Goal: Task Accomplishment & Management: Use online tool/utility

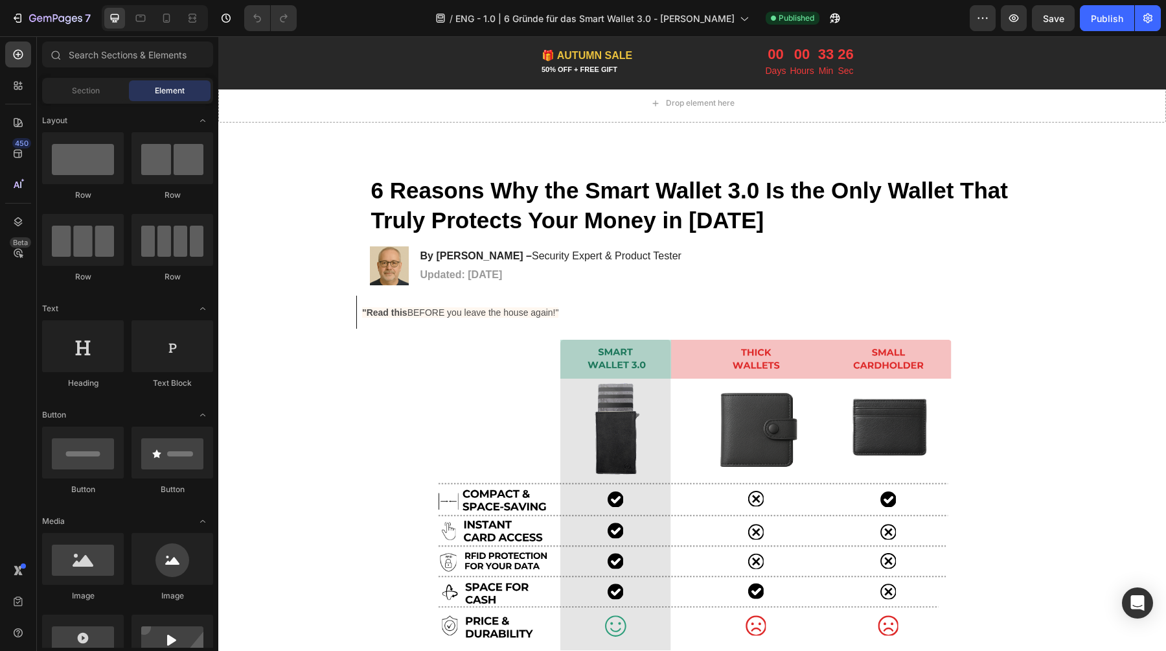
click at [792, 65] on p "Hours" at bounding box center [802, 71] width 24 height 16
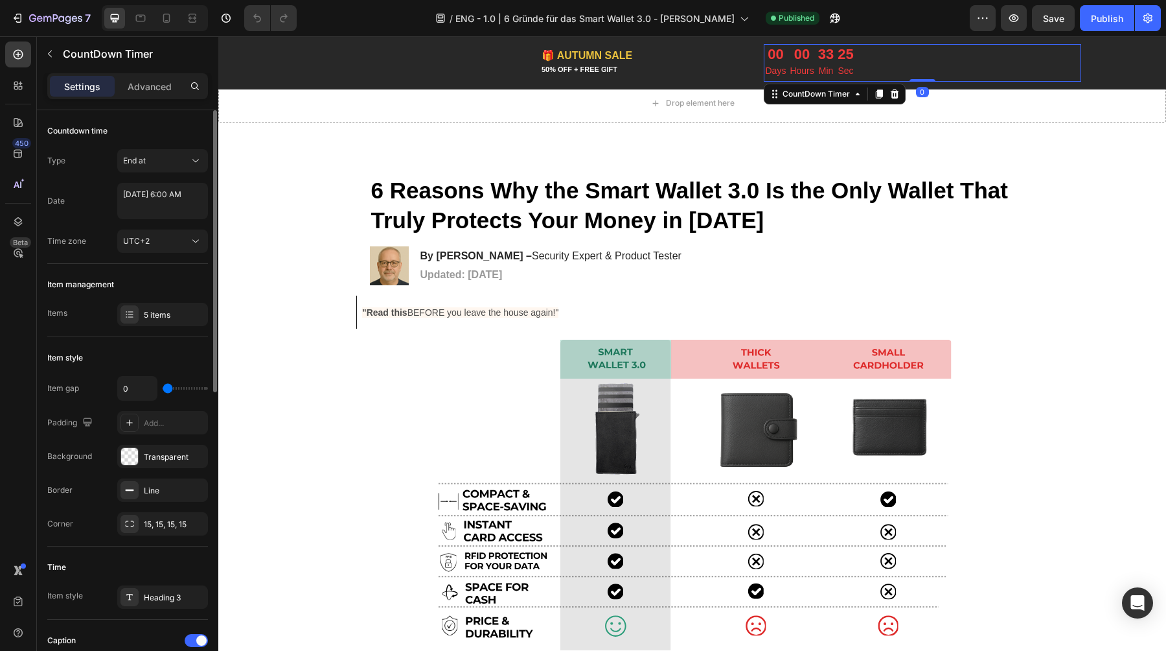
click at [121, 219] on div "[DATE] 6:00 AM" at bounding box center [162, 203] width 91 height 40
click at [159, 192] on textarea "[DATE] 6:00 AM" at bounding box center [162, 201] width 91 height 36
select select "6"
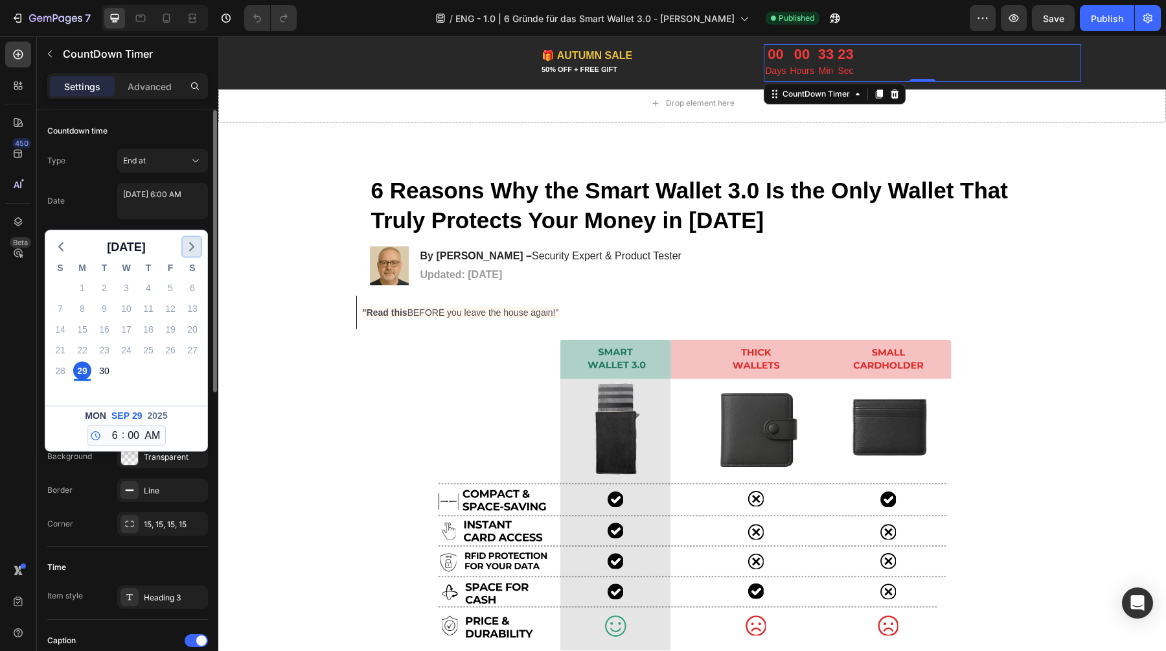
click at [190, 251] on icon "button" at bounding box center [192, 247] width 16 height 16
click at [84, 305] on div "6" at bounding box center [82, 308] width 18 height 18
type textarea "[DATE] 6:00 AM"
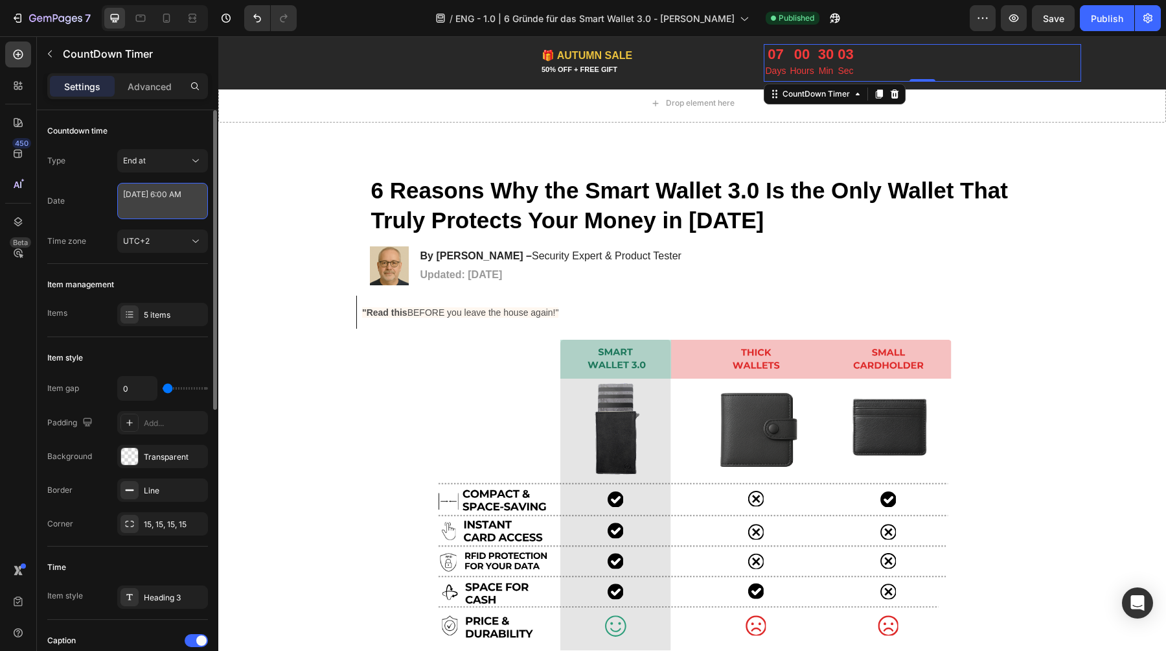
click at [138, 204] on textarea "[DATE] 6:00 AM" at bounding box center [162, 201] width 91 height 36
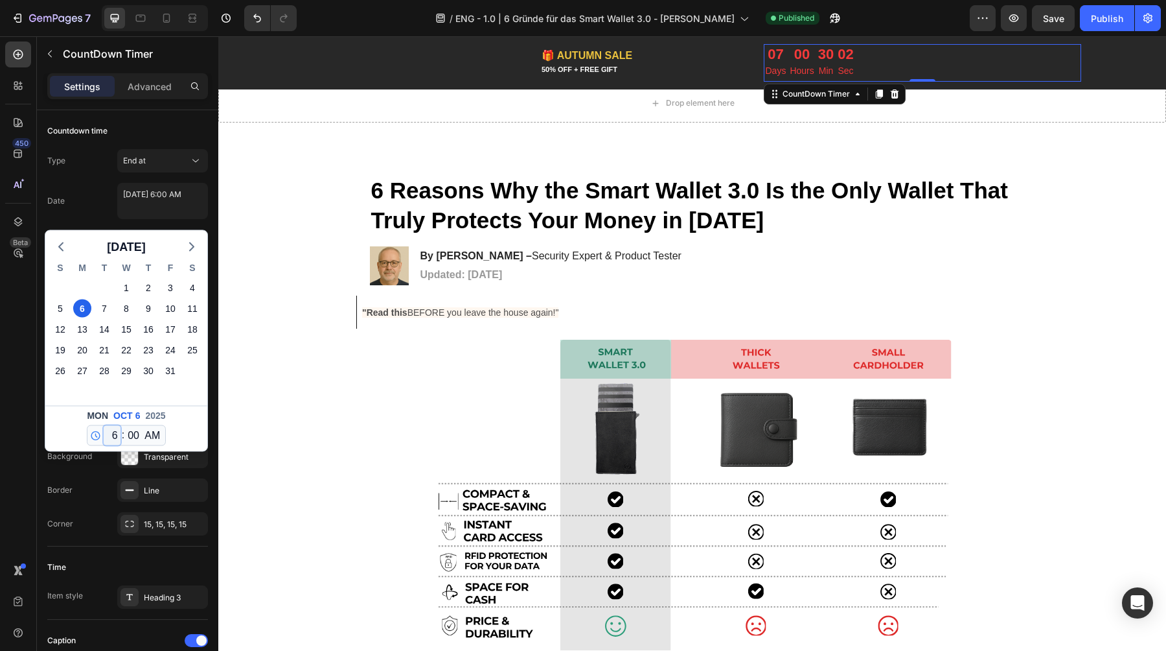
click at [113, 437] on select "12 1 2 3 4 5 6 7 8 9 10 11" at bounding box center [112, 435] width 17 height 19
select select "0"
click at [104, 426] on select "12 1 2 3 4 5 6 7 8 9 10 11" at bounding box center [112, 435] width 17 height 19
type textarea "[DATE] 12:00 AM"
click at [96, 192] on div "Date [DATE] 12:00 AM [DATE] S M T W T F S 28 29 30 1 2 3 4 5 6 7 8 9 10 11 12 1…" at bounding box center [127, 201] width 161 height 36
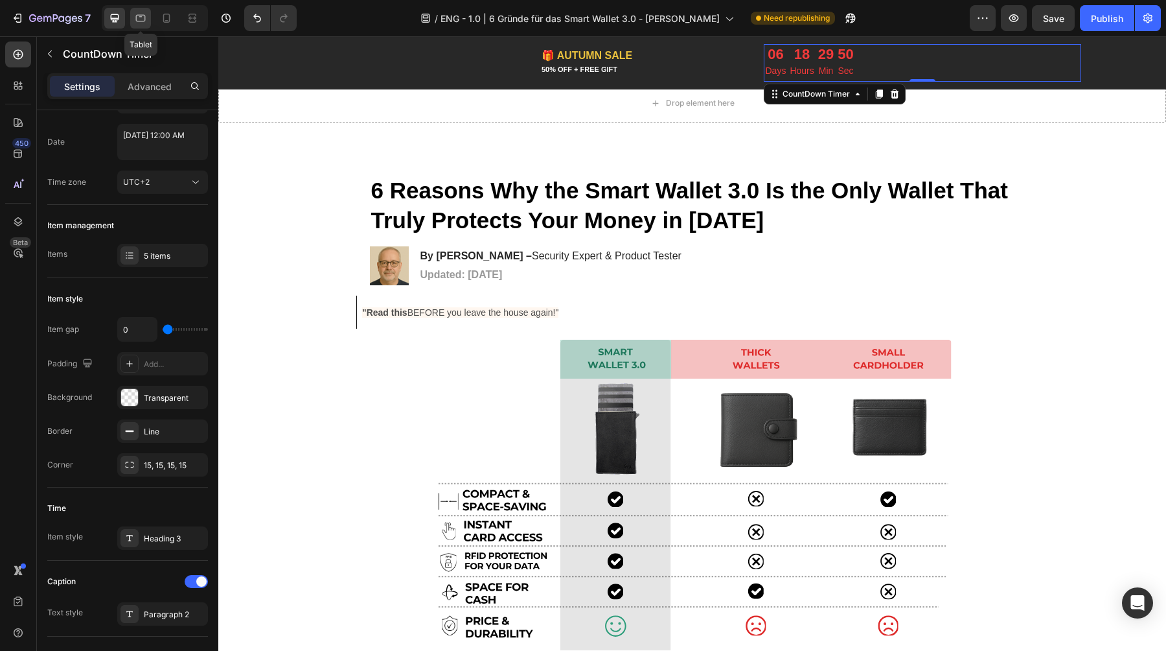
click at [141, 20] on icon at bounding box center [140, 18] width 13 height 13
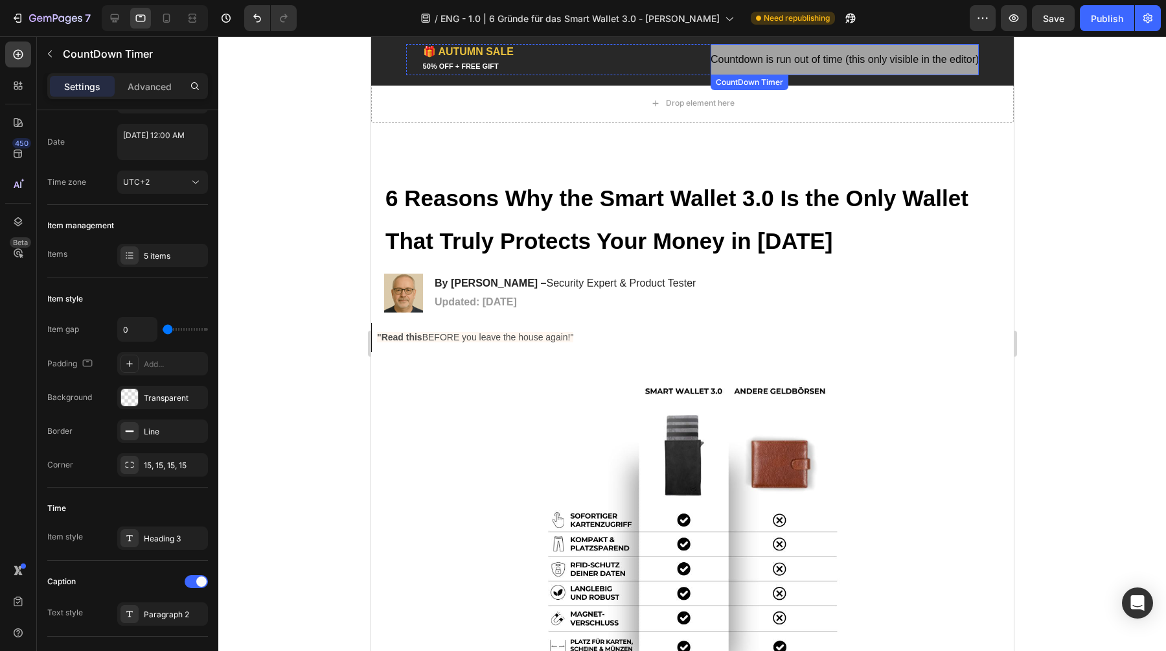
click at [805, 58] on span "Countdown is run out of time (this only visible in the editor)" at bounding box center [844, 60] width 268 height 16
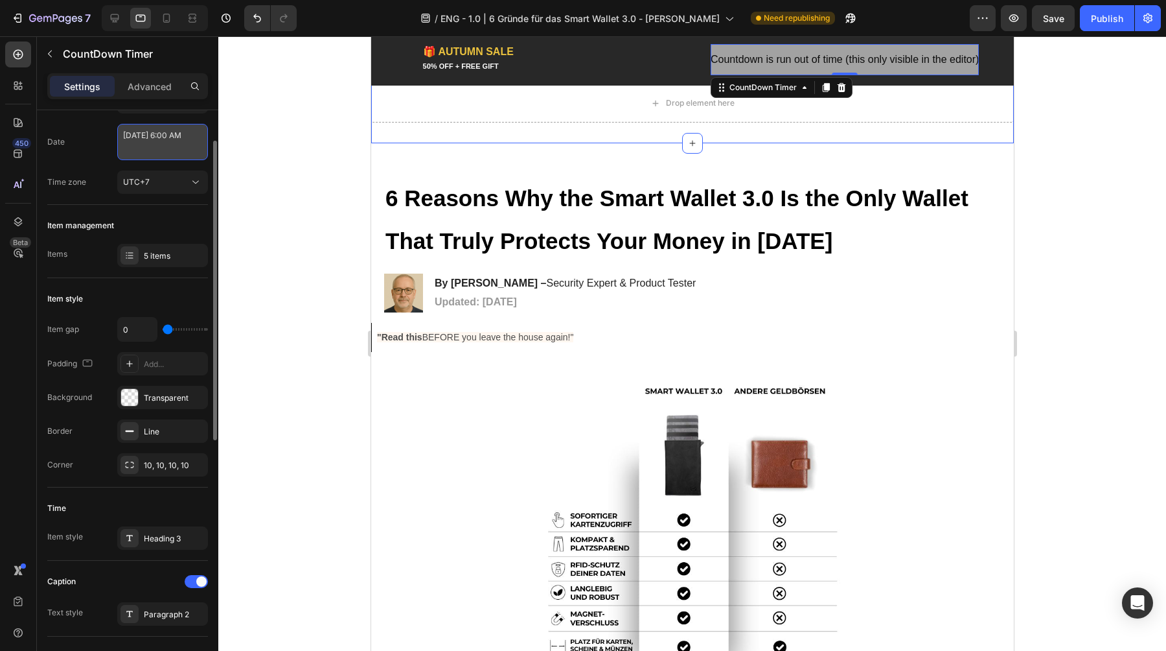
select select "6"
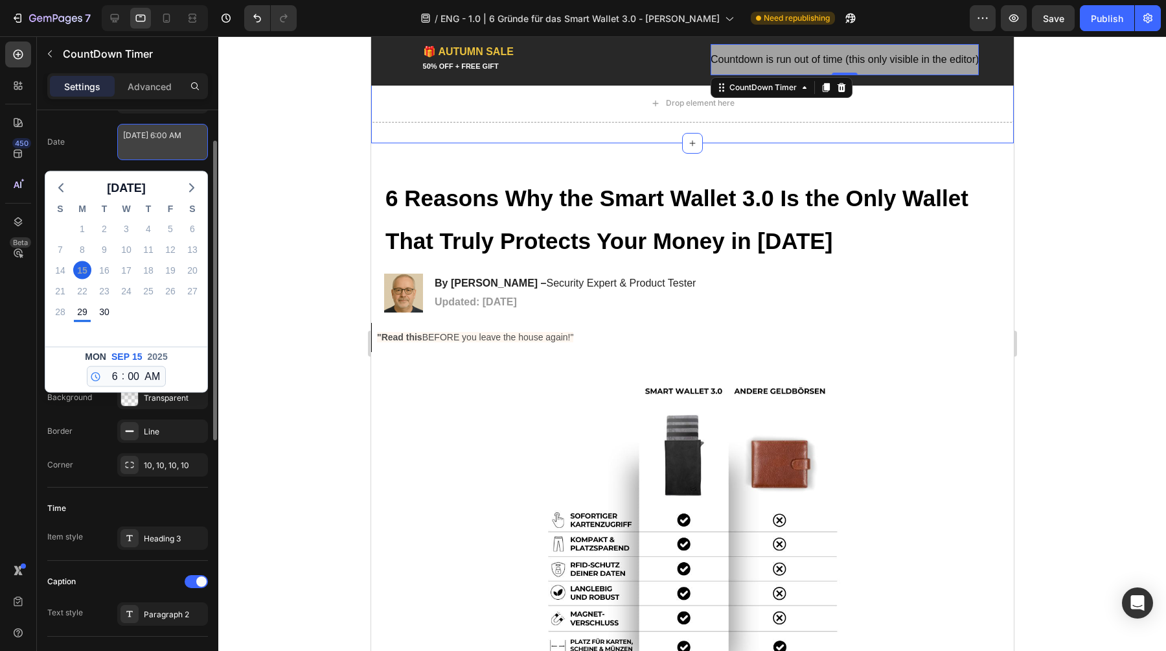
click at [156, 135] on textarea "[DATE] 6:00 AM" at bounding box center [162, 142] width 91 height 36
click at [191, 181] on icon "button" at bounding box center [192, 188] width 16 height 16
click at [81, 249] on div "6" at bounding box center [82, 249] width 18 height 18
type textarea "[DATE] 6:00 AM"
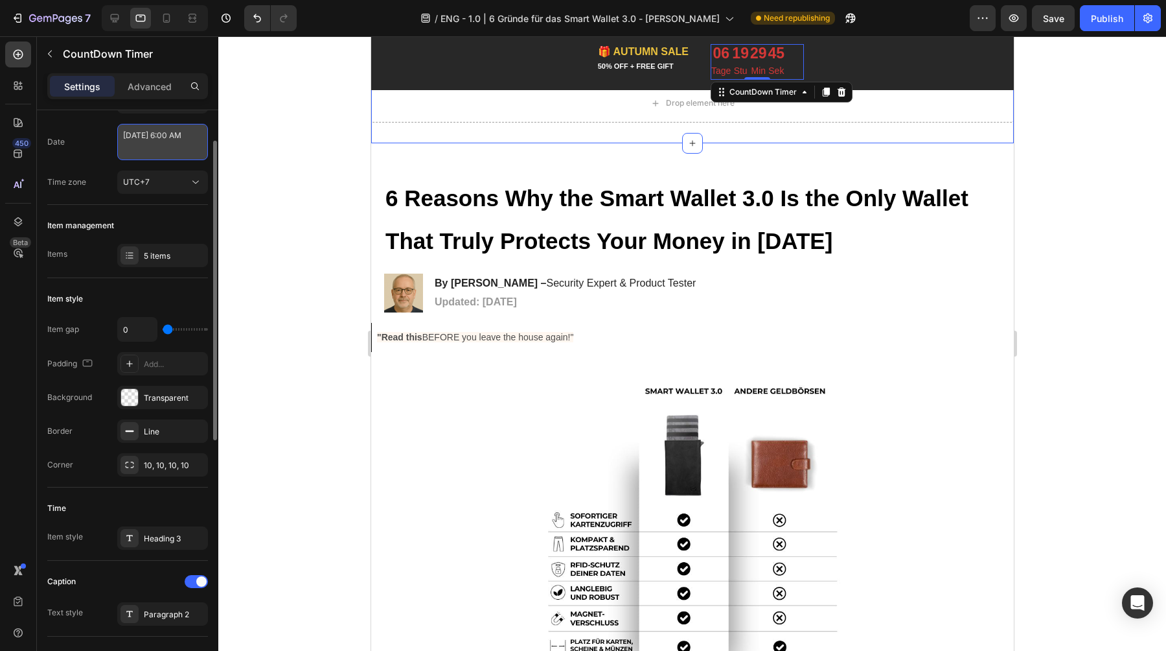
click at [157, 146] on textarea "[DATE] 6:00 AM" at bounding box center [162, 142] width 91 height 36
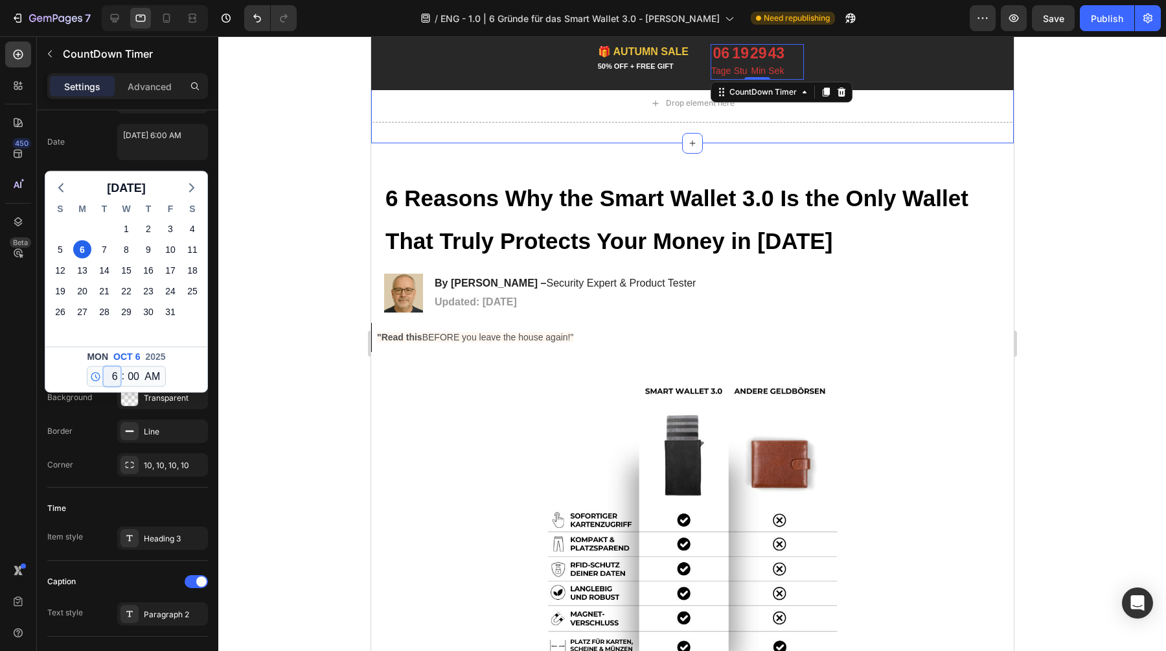
click at [115, 376] on select "12 1 2 3 4 5 6 7 8 9 10 11" at bounding box center [112, 376] width 17 height 19
select select "0"
click at [104, 367] on select "12 1 2 3 4 5 6 7 8 9 10 11" at bounding box center [112, 376] width 17 height 19
type textarea "[DATE] 12:00 AM"
click at [118, 146] on textarea "[DATE] 12:00 AM" at bounding box center [162, 142] width 91 height 36
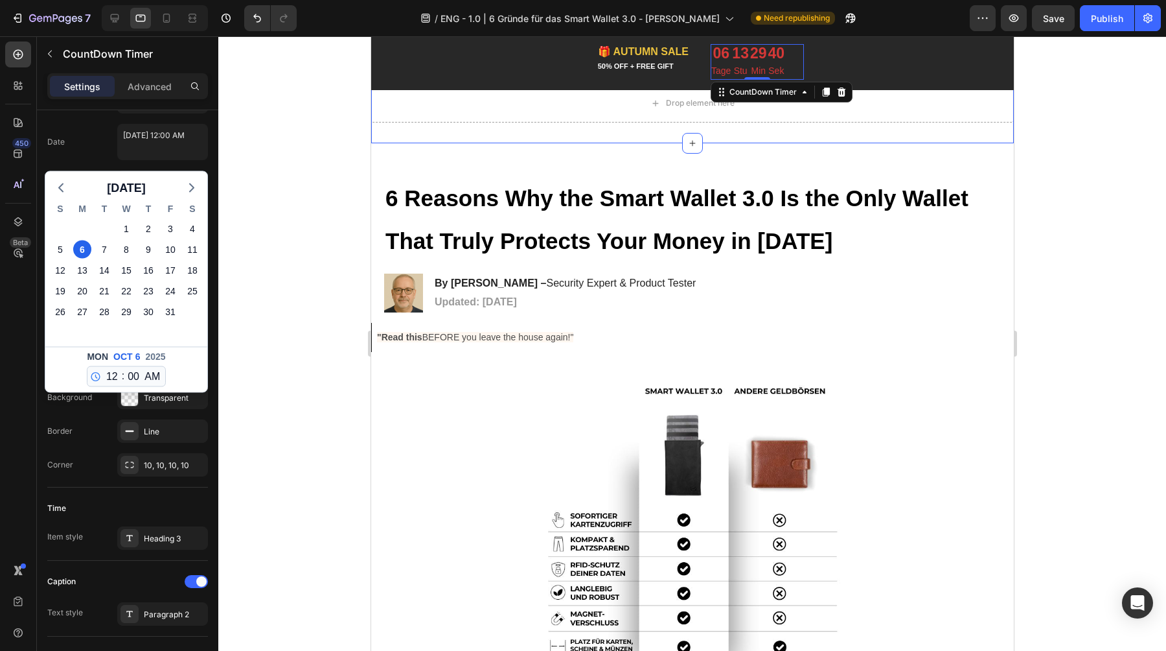
click at [99, 141] on div "Date [DATE] 12:00 AM [DATE] S M T W T F S 28 29 30 1 2 3 4 5 6 7 8 9 10 11 12 1…" at bounding box center [127, 142] width 161 height 36
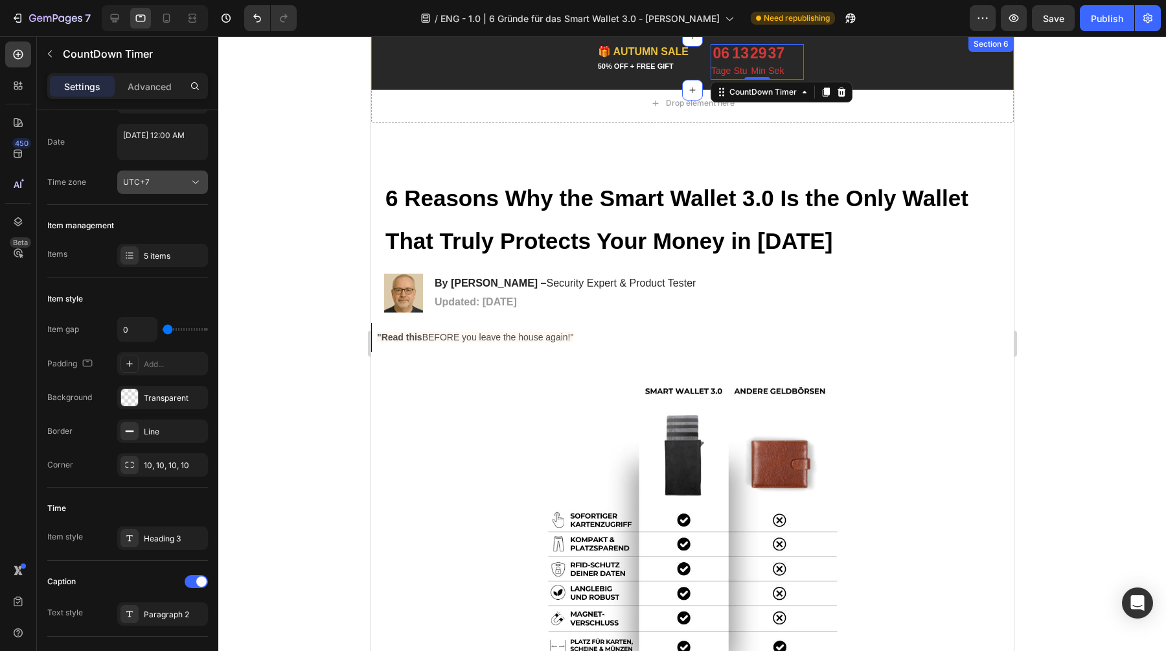
click at [157, 182] on div "UTC+7" at bounding box center [156, 182] width 66 height 12
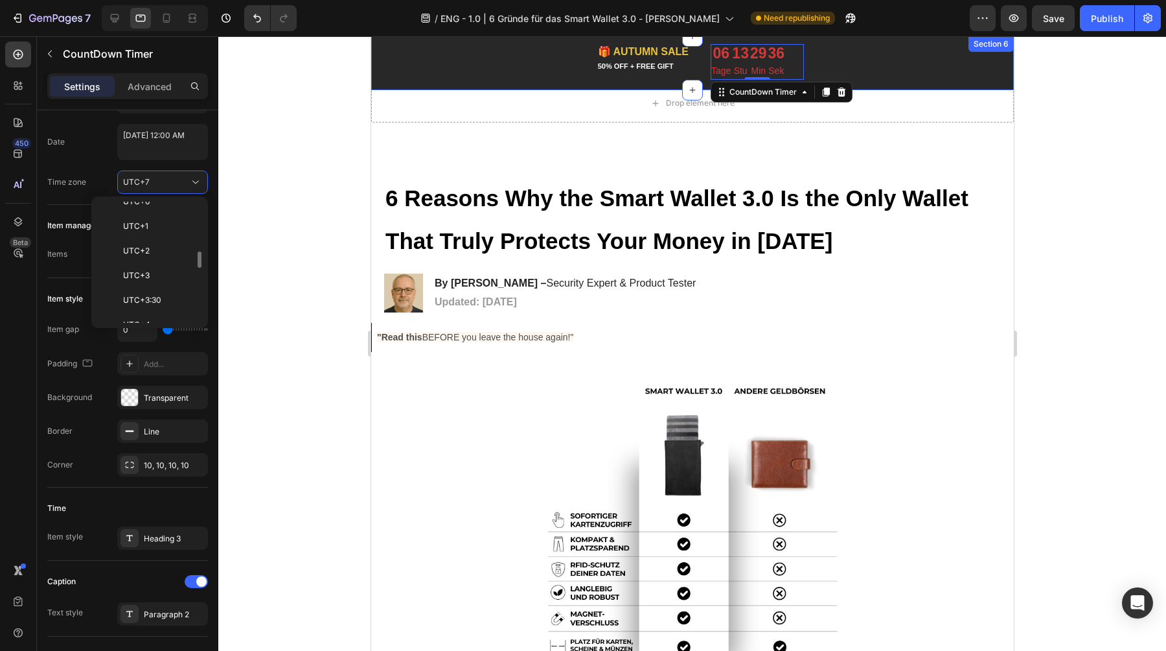
scroll to position [362, 0]
click at [150, 248] on p "UTC+2" at bounding box center [157, 246] width 69 height 12
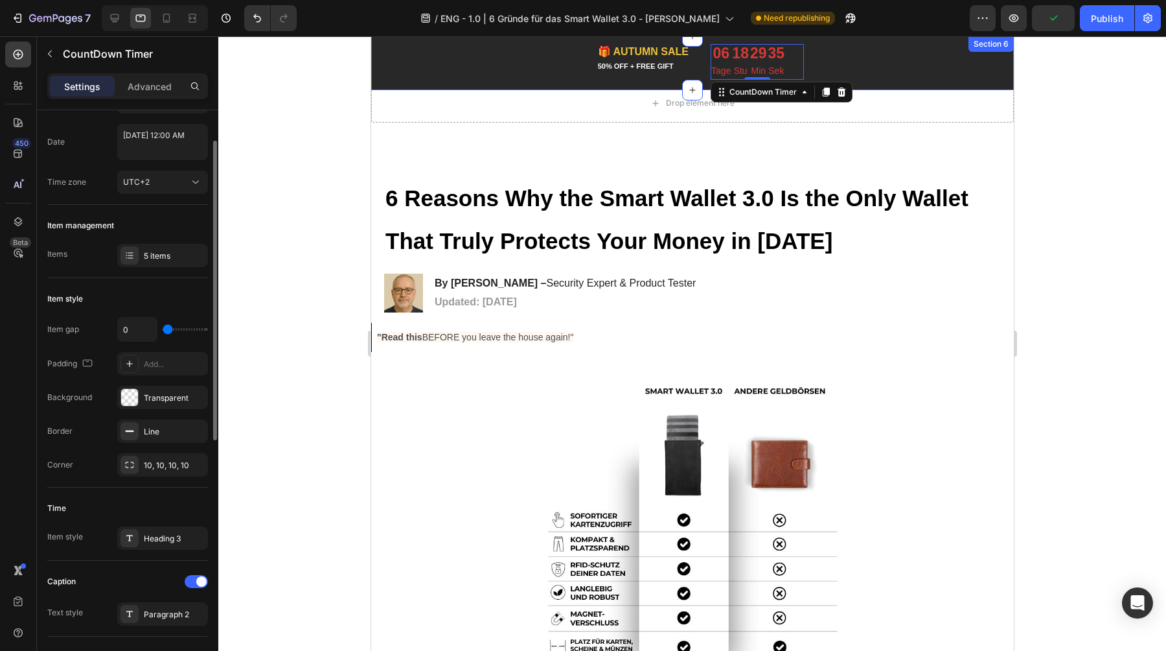
click at [86, 159] on div "Date [DATE] 12:00 AM" at bounding box center [127, 142] width 161 height 36
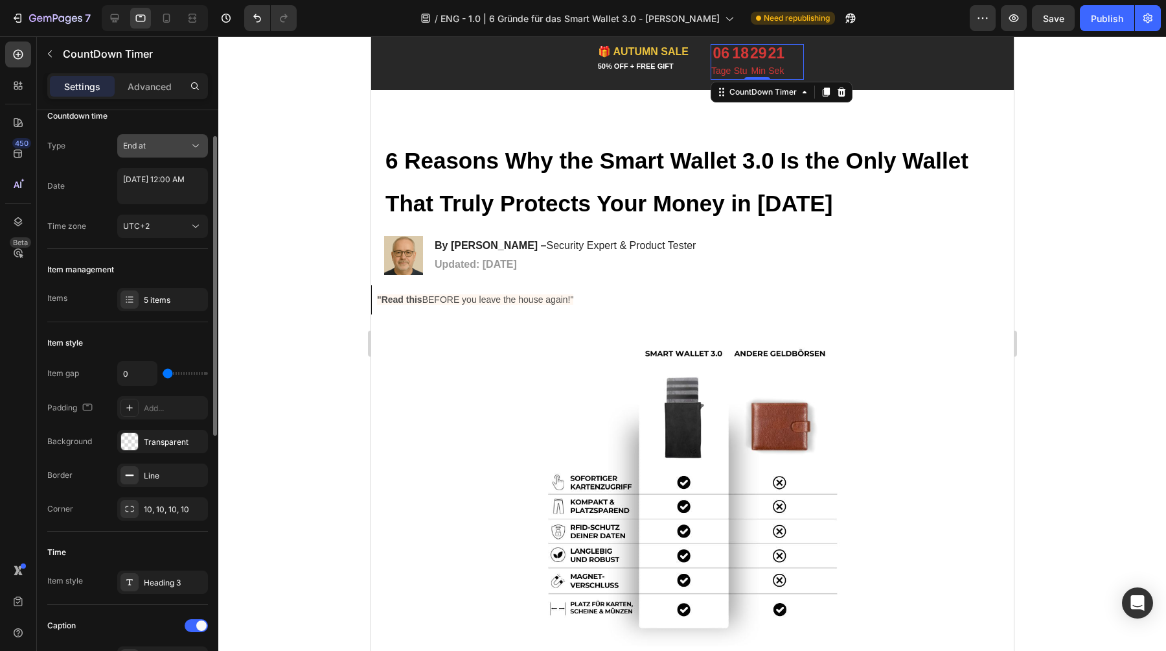
scroll to position [5, 0]
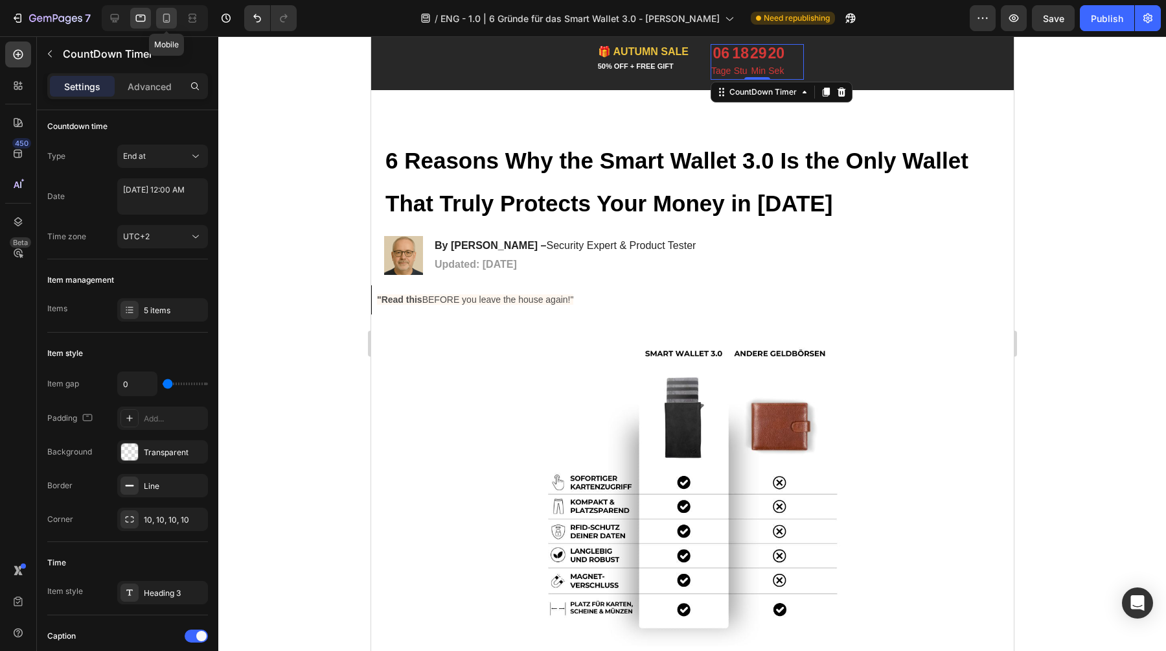
click at [168, 17] on icon at bounding box center [166, 18] width 13 height 13
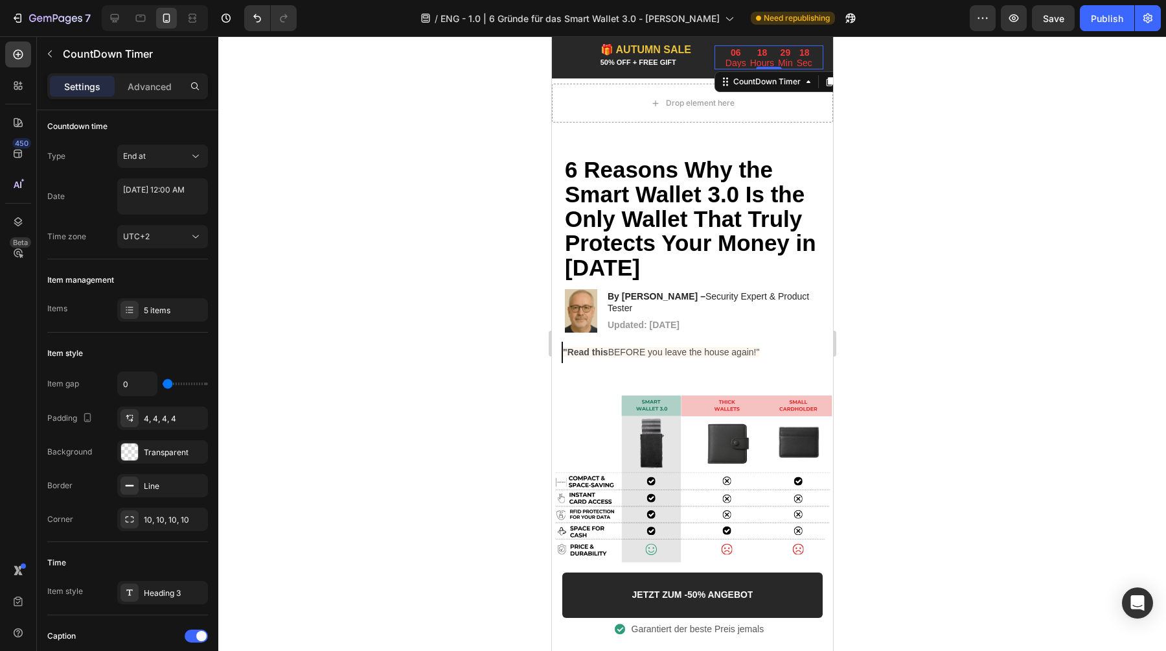
click at [750, 62] on p "Hours" at bounding box center [762, 62] width 24 height 9
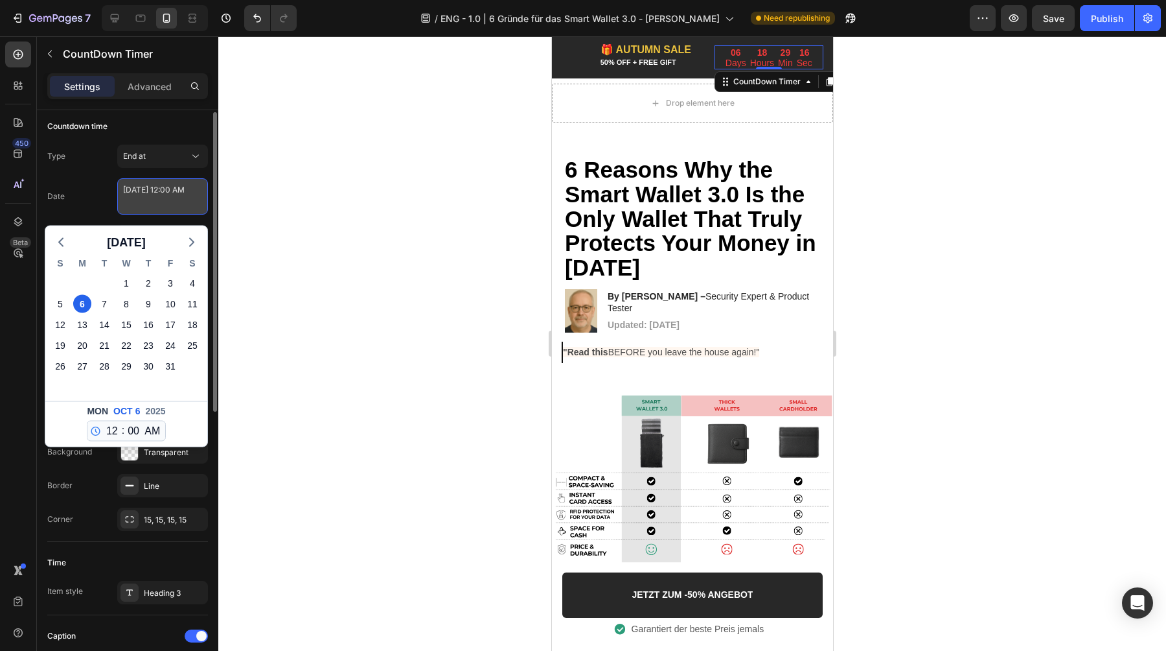
click at [161, 196] on textarea "[DATE] 12:00 AM" at bounding box center [162, 196] width 91 height 36
click at [86, 172] on div "Type End at Date [DATE] 12:00 AM [DATE] S M T W T F S 28 29 30 1 2 3 4 5 6 7 8 …" at bounding box center [127, 196] width 161 height 104
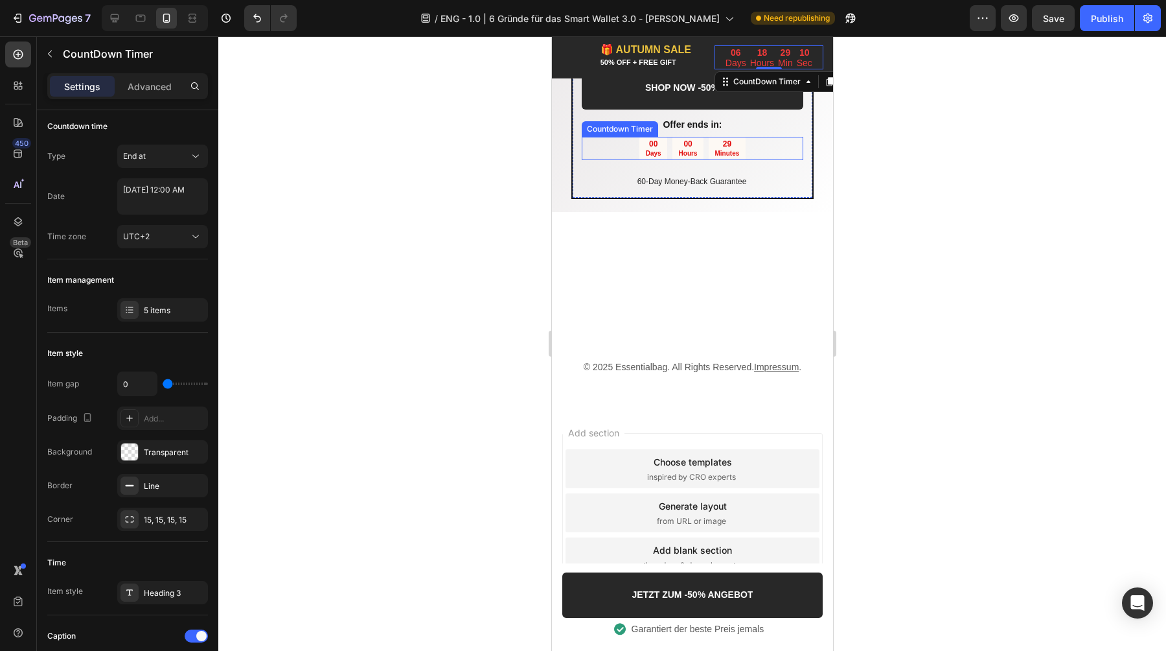
scroll to position [2576, 0]
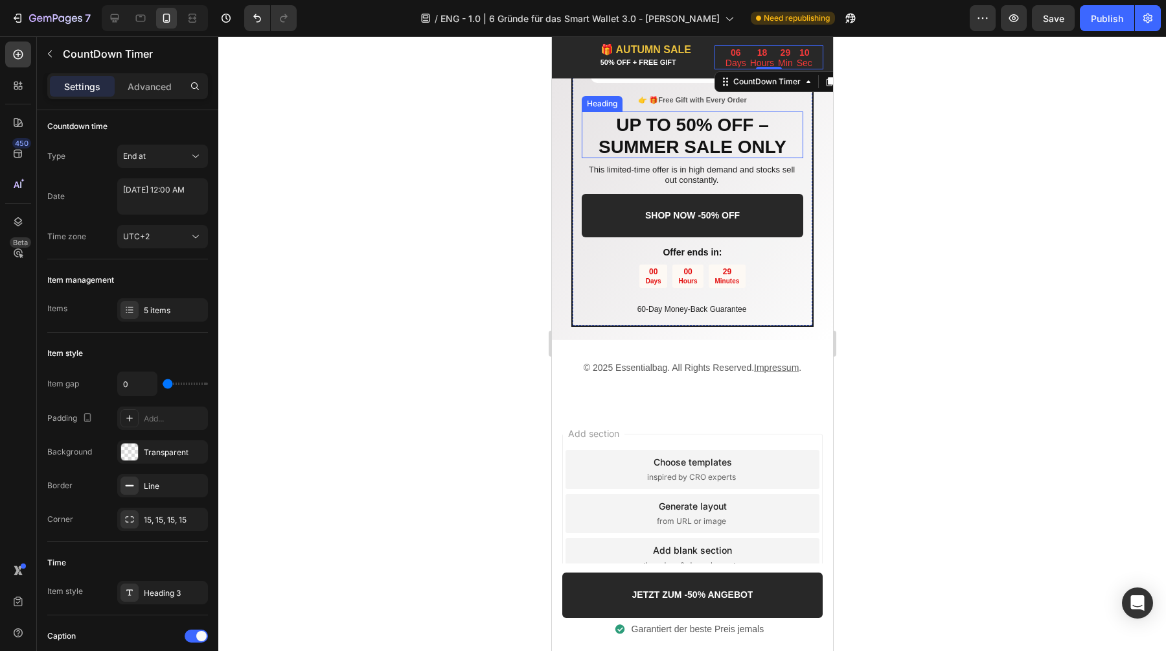
click at [715, 144] on strong "SUMMER SALE ONLY" at bounding box center [692, 147] width 188 height 20
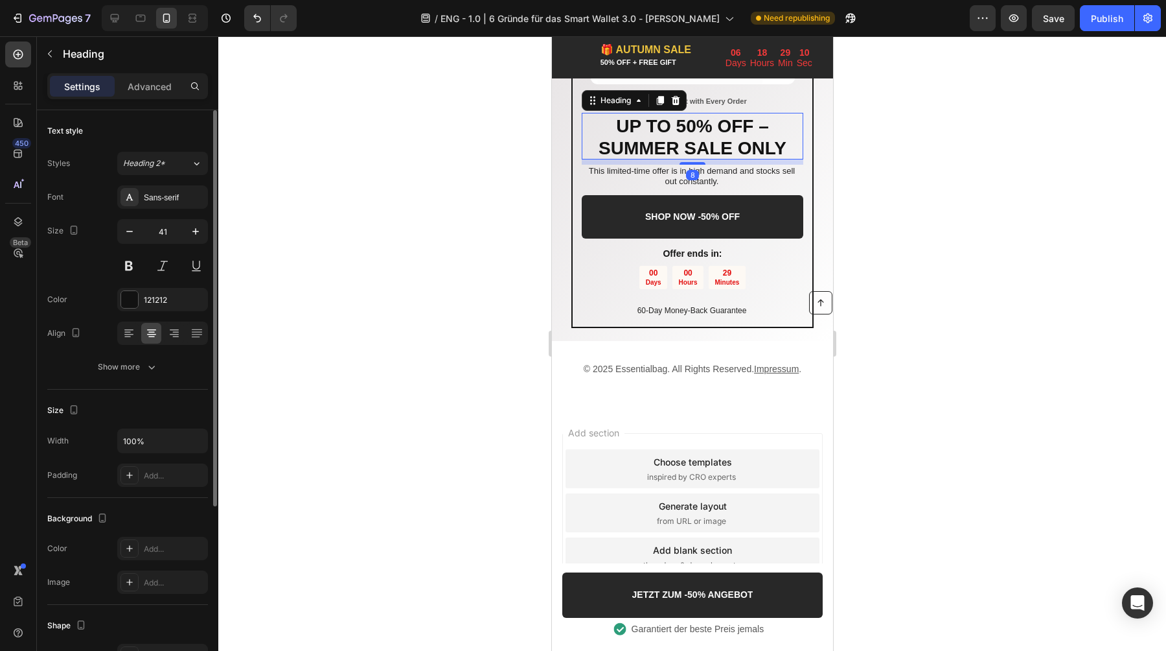
scroll to position [2574, 0]
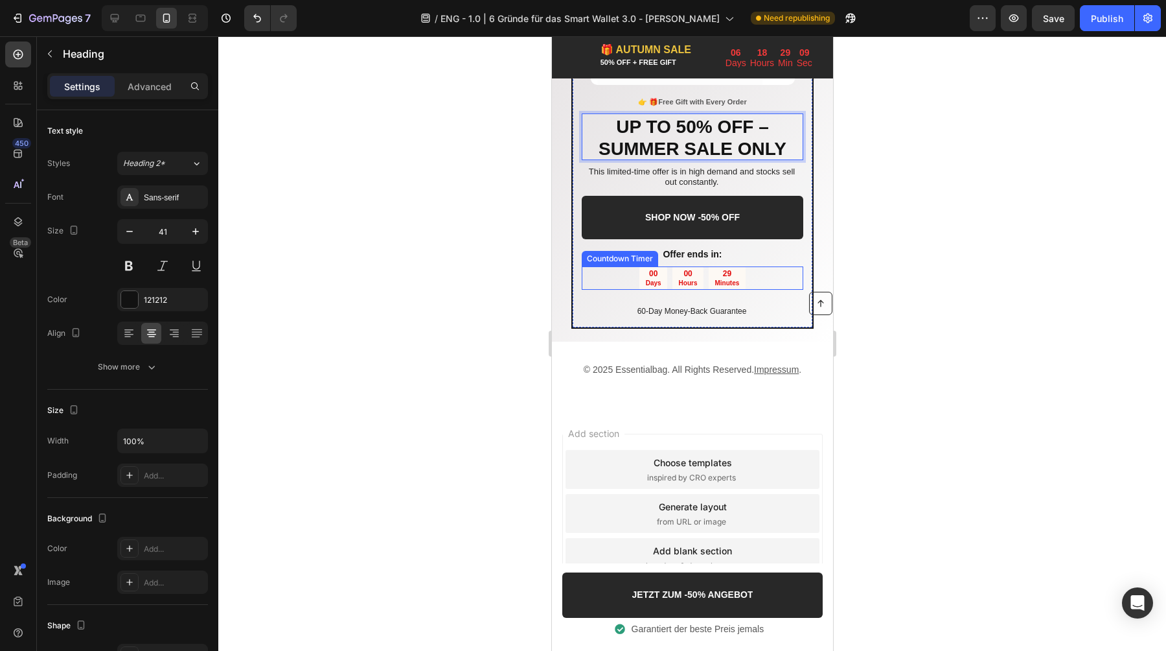
click at [691, 279] on p "Hours" at bounding box center [687, 283] width 19 height 8
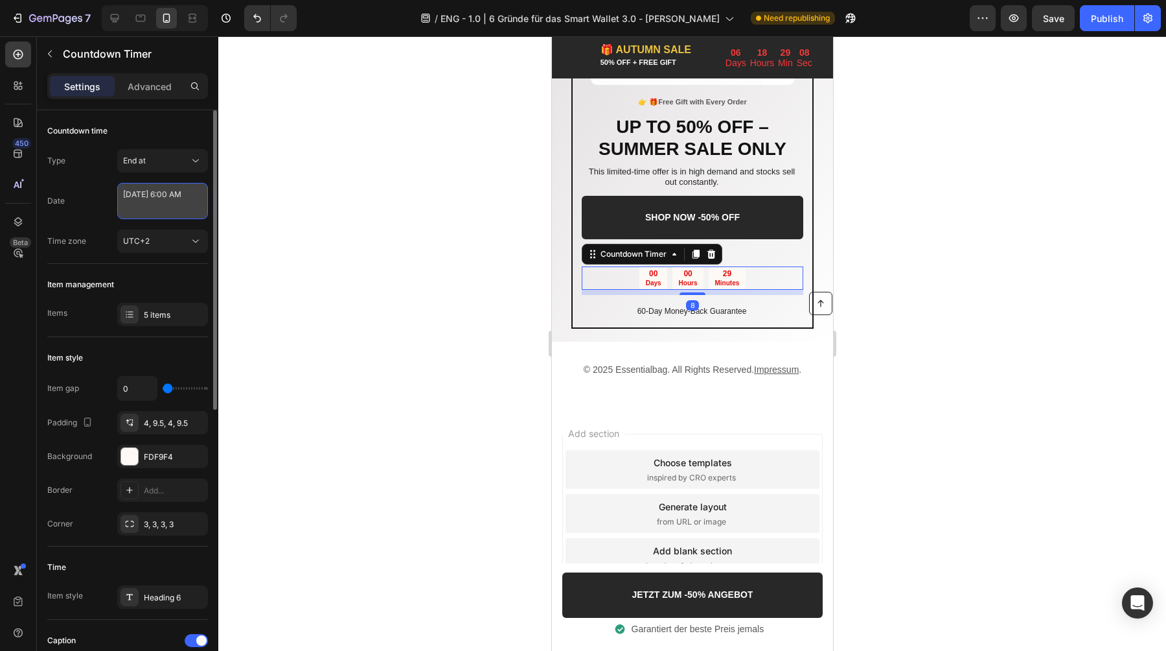
click at [153, 202] on textarea "[DATE] 6:00 AM" at bounding box center [162, 201] width 91 height 36
select select "6"
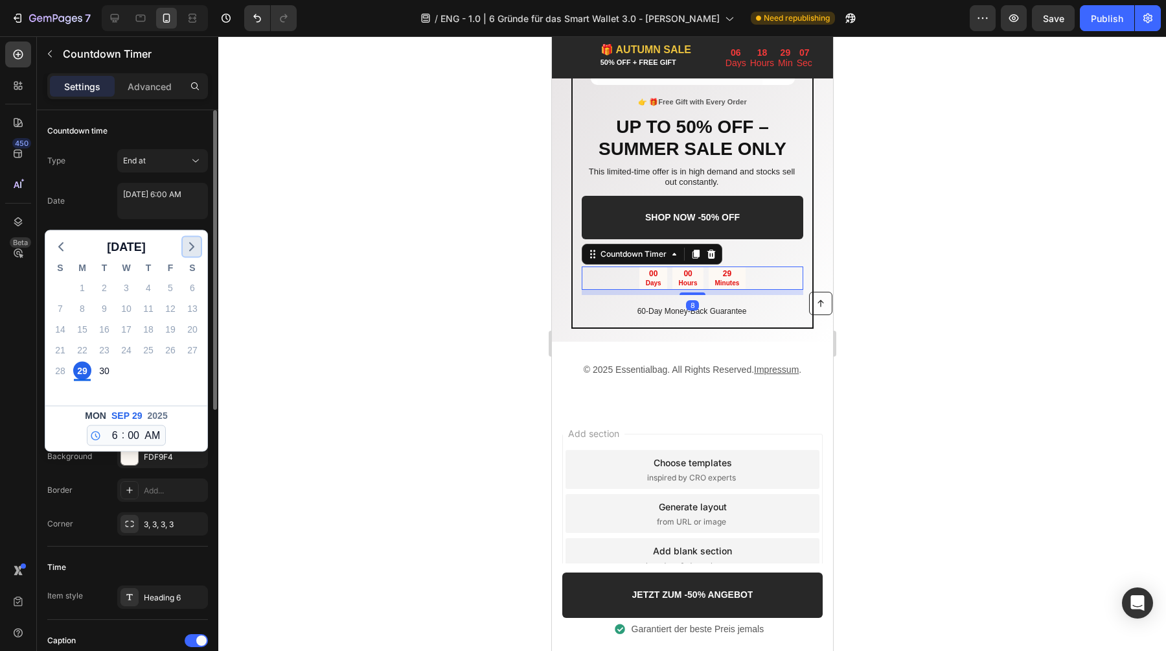
click at [190, 248] on icon "button" at bounding box center [192, 247] width 16 height 16
click at [81, 305] on div "6" at bounding box center [82, 308] width 18 height 18
type textarea "[DATE] 6:00 AM"
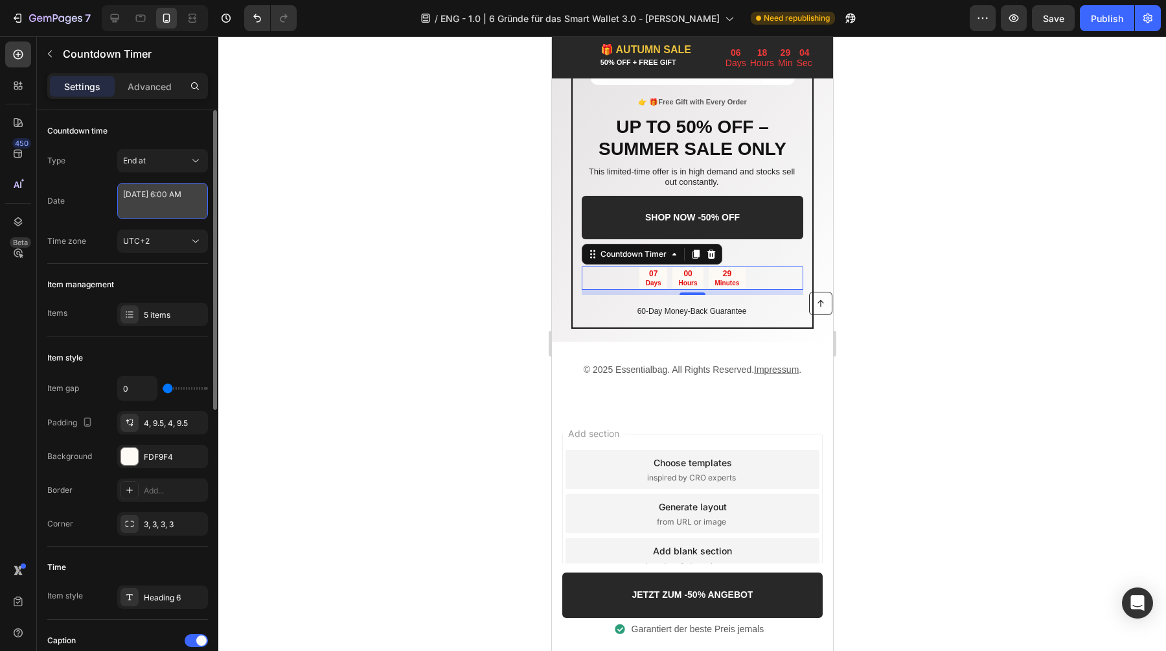
click at [149, 205] on textarea "[DATE] 6:00 AM" at bounding box center [162, 201] width 91 height 36
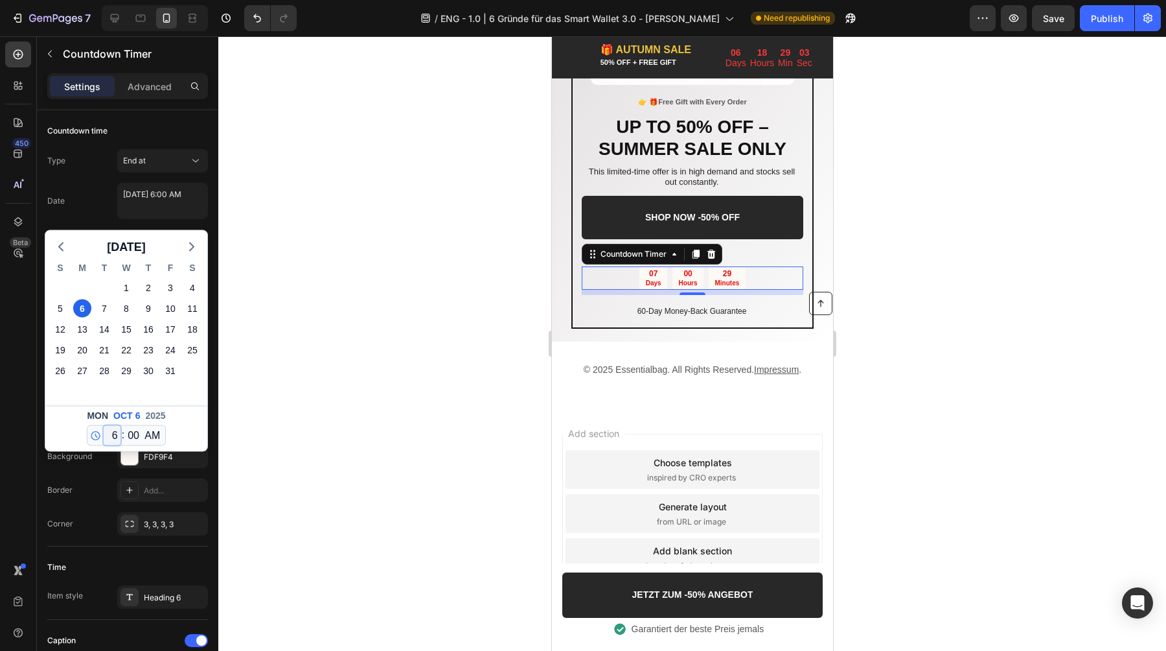
click at [113, 437] on select "12 1 2 3 4 5 6 7 8 9 10 11" at bounding box center [112, 435] width 17 height 19
select select "0"
click at [104, 426] on select "12 1 2 3 4 5 6 7 8 9 10 11" at bounding box center [112, 435] width 17 height 19
type textarea "[DATE] 12:00 AM"
click at [170, 215] on textarea "[DATE] 12:00 AM" at bounding box center [162, 201] width 91 height 36
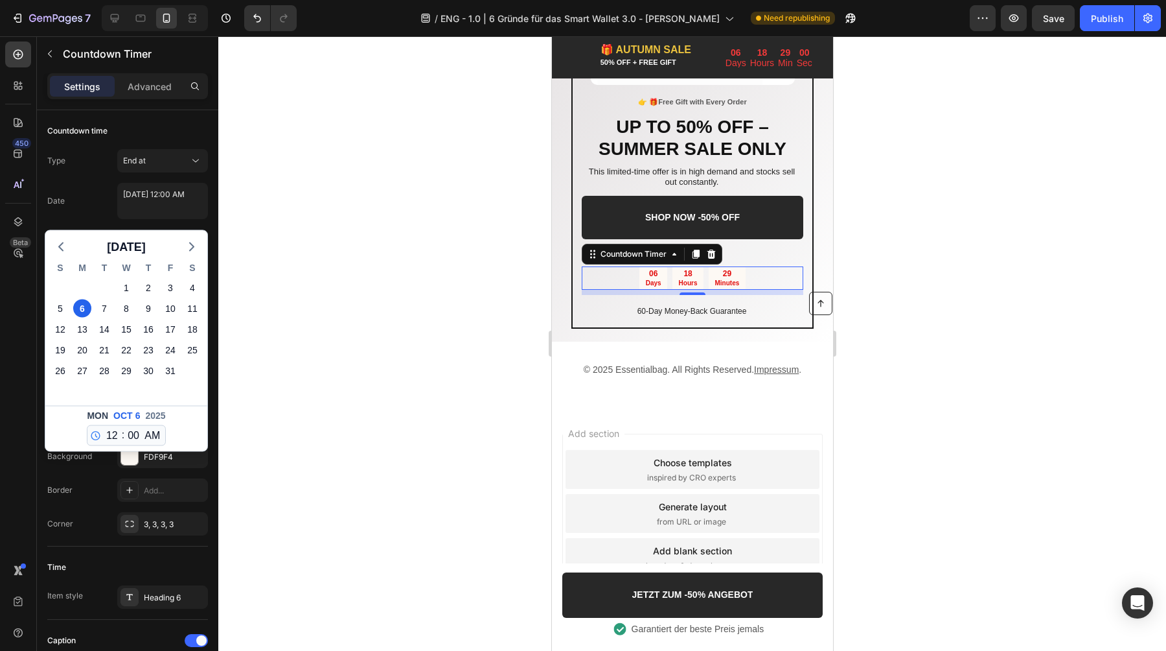
click at [82, 200] on div "Date [DATE] 12:00 AM [DATE] S M T W T F S 28 29 30 1 2 3 4 5 6 7 8 9 10 11 12 1…" at bounding box center [127, 201] width 161 height 36
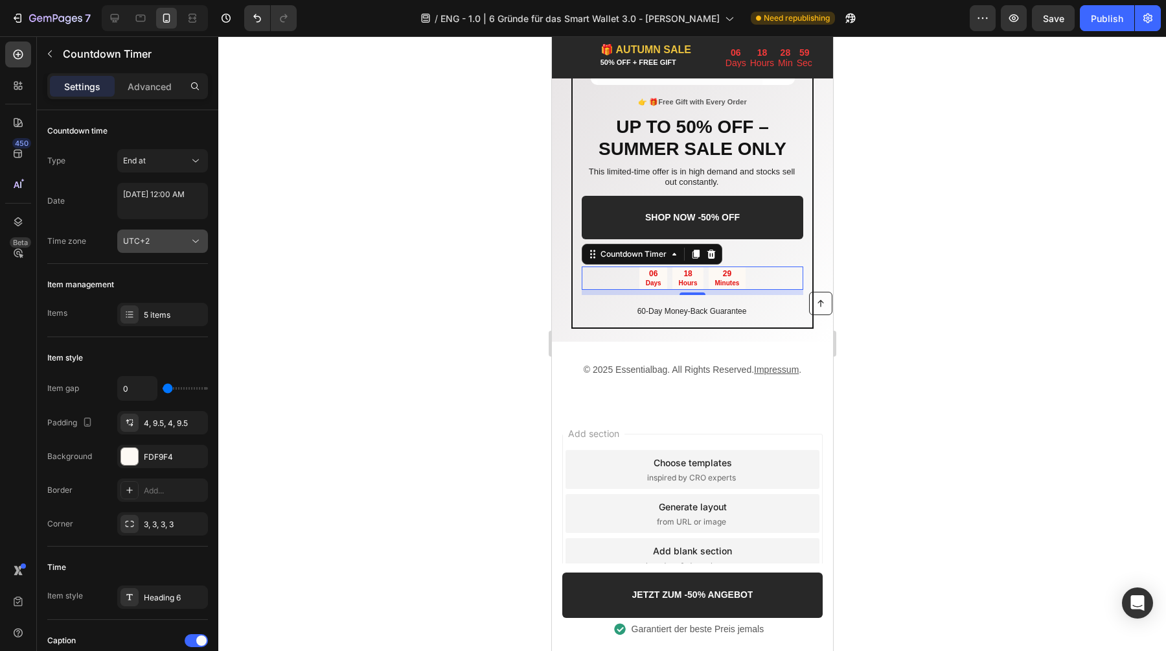
click at [145, 235] on div "UTC+2" at bounding box center [162, 241] width 79 height 13
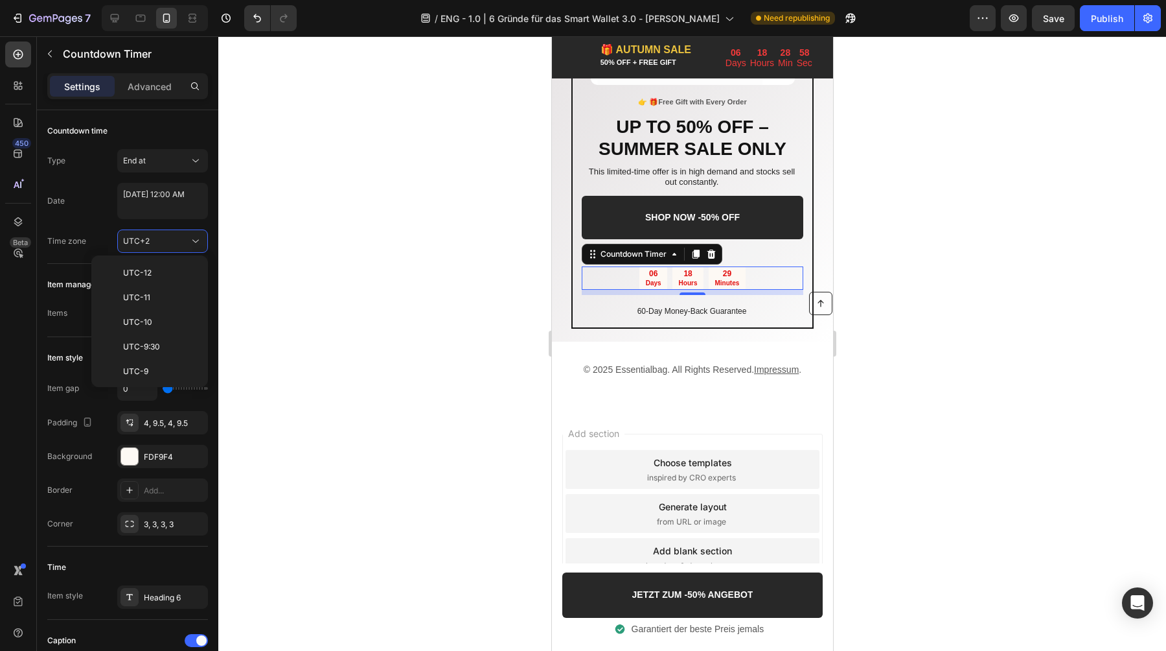
scroll to position [303, 0]
click at [154, 206] on textarea "[DATE] 12:00 AM" at bounding box center [162, 201] width 91 height 36
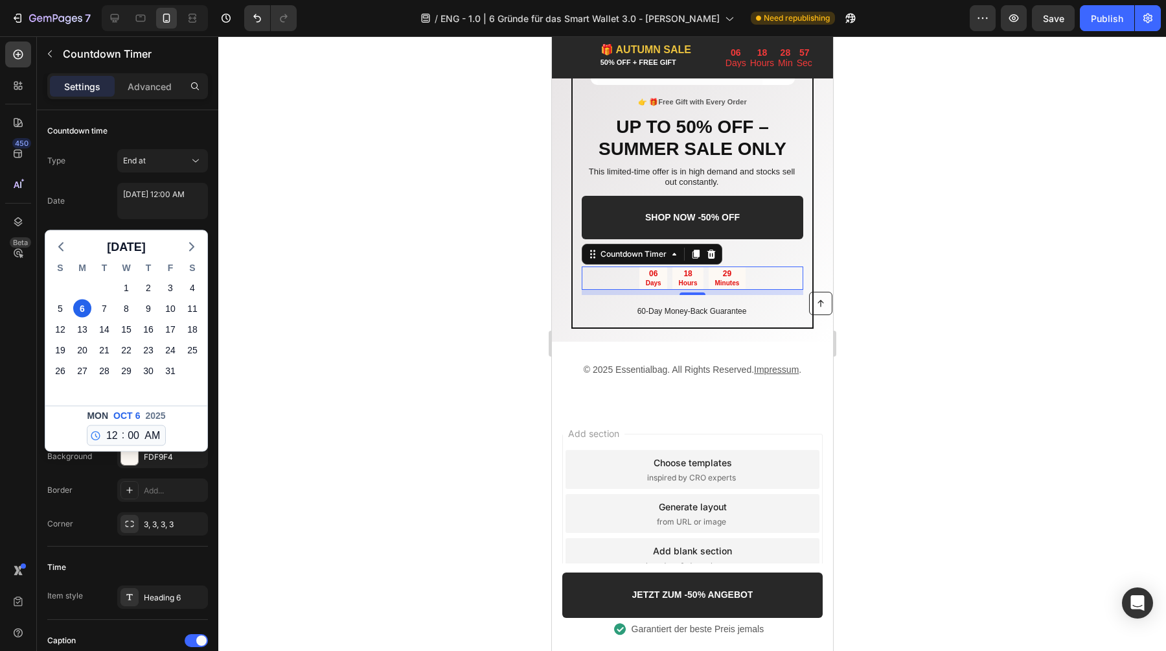
click at [387, 240] on div at bounding box center [692, 343] width 948 height 614
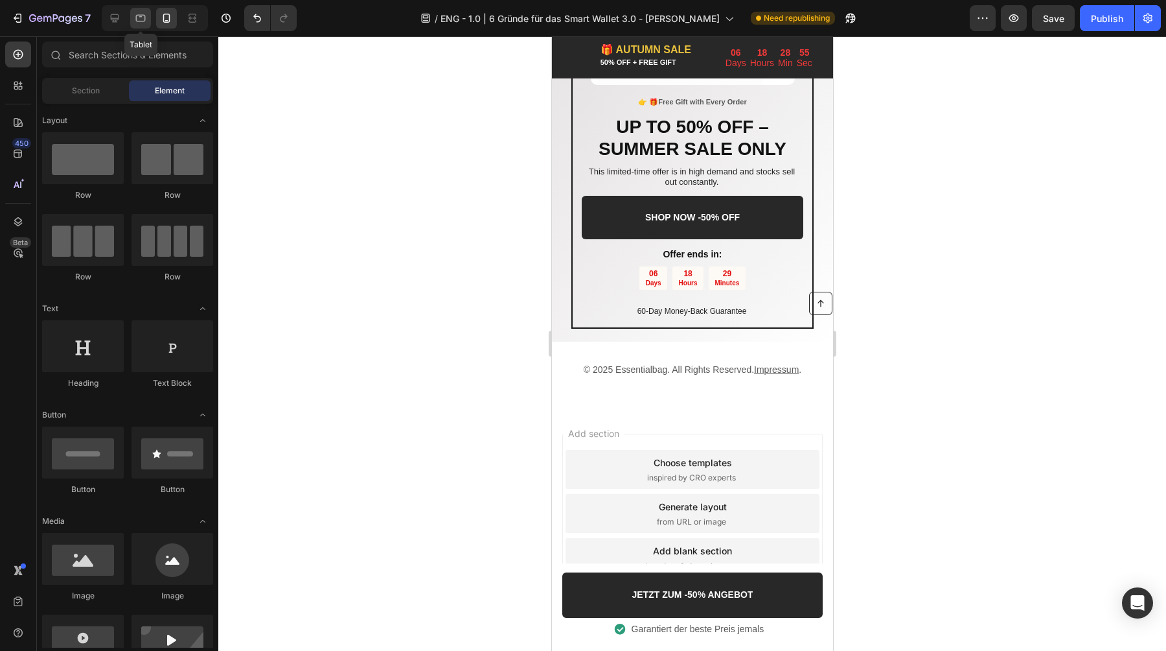
click at [139, 16] on icon at bounding box center [140, 16] width 3 height 1
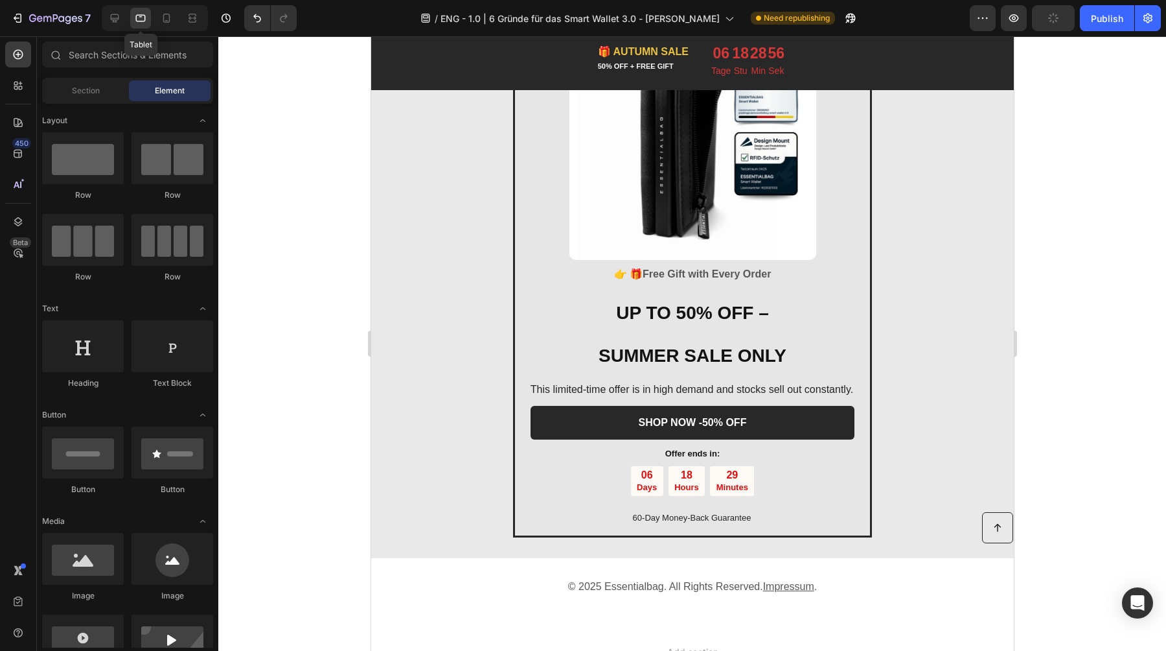
scroll to position [2505, 0]
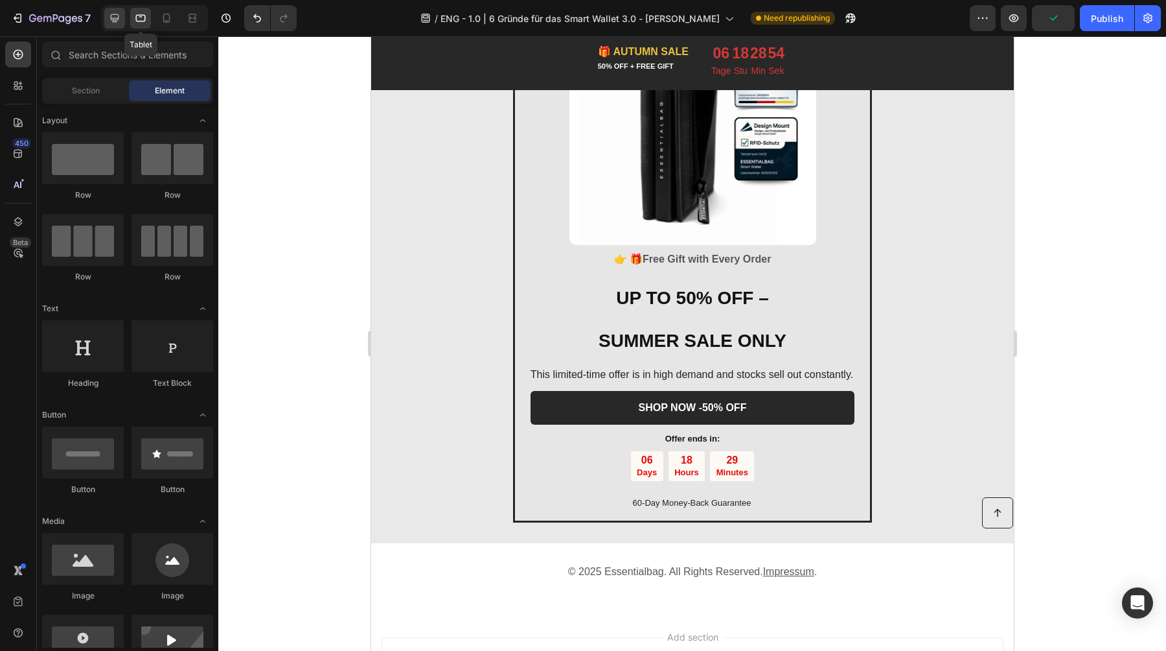
click at [120, 16] on icon at bounding box center [114, 18] width 13 height 13
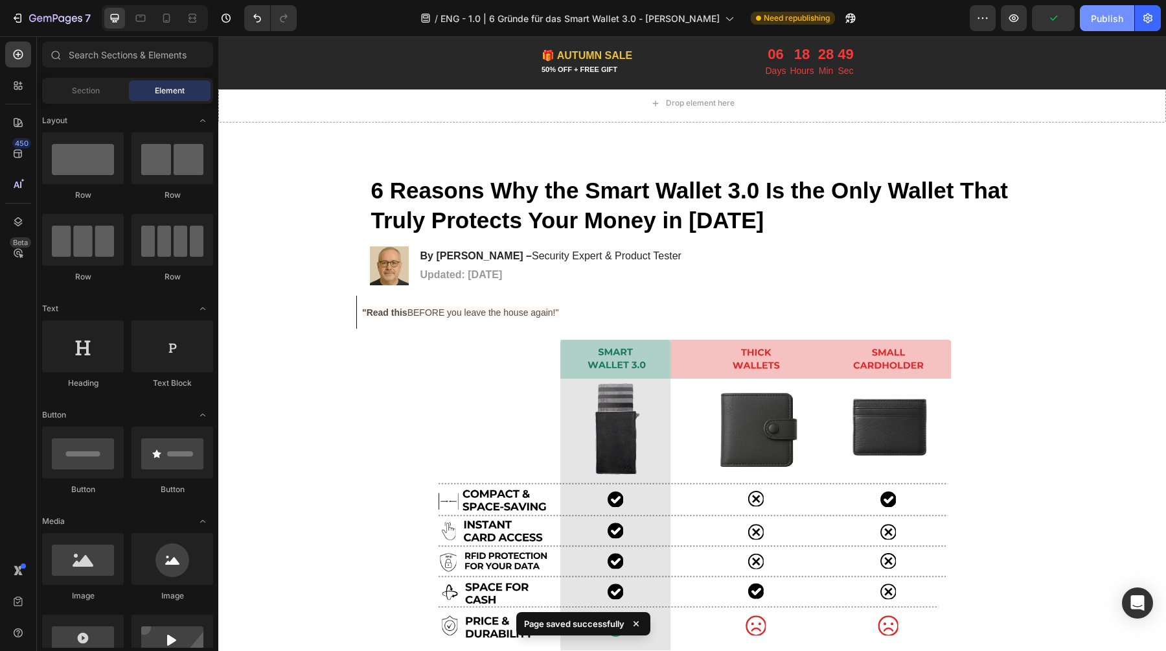
click at [1109, 18] on div "Publish" at bounding box center [1107, 19] width 32 height 14
